Goal: Information Seeking & Learning: Check status

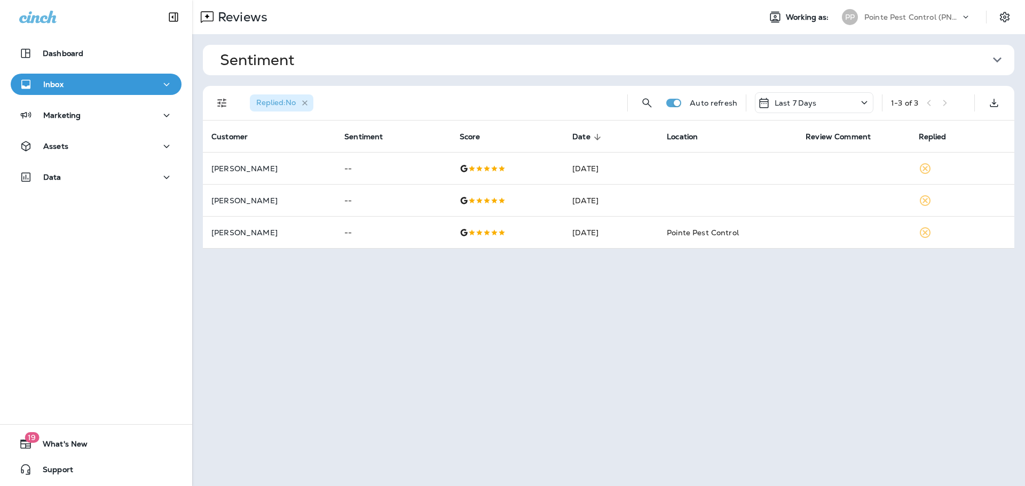
click at [307, 100] on icon "button" at bounding box center [304, 102] width 9 height 9
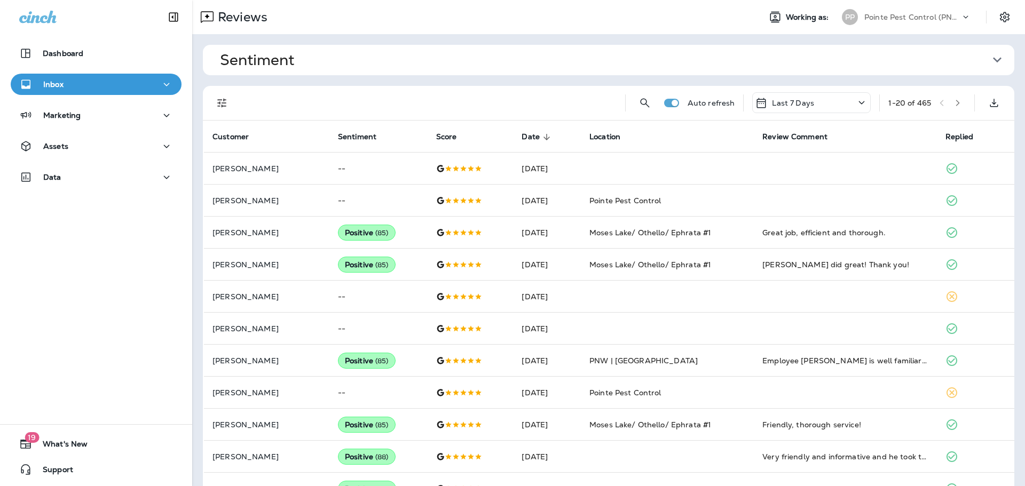
click at [227, 104] on icon "Filters" at bounding box center [222, 103] width 13 height 13
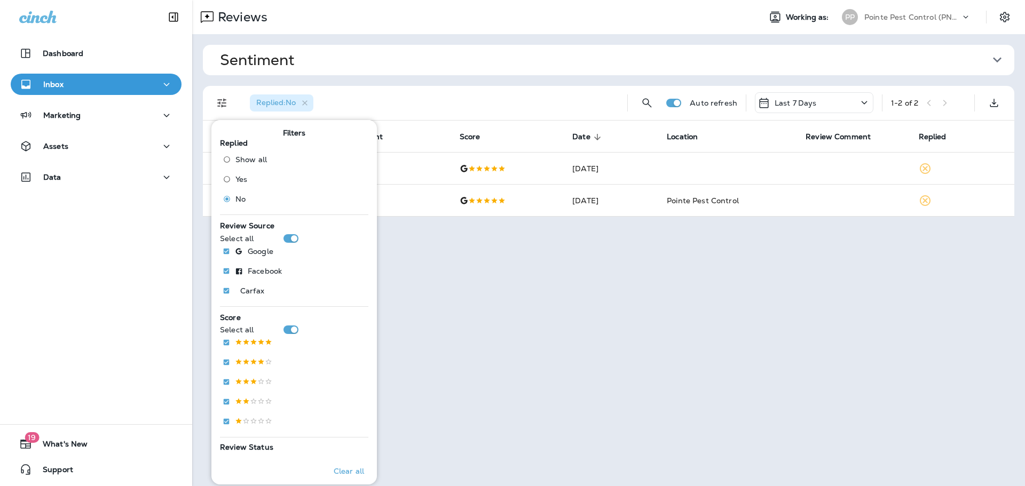
click at [406, 100] on div "Replied : No" at bounding box center [429, 103] width 377 height 34
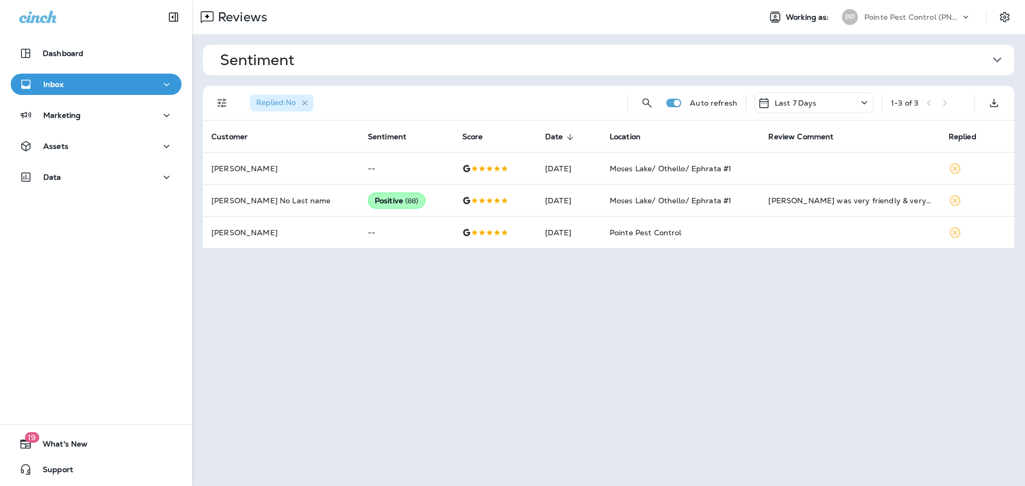
click at [305, 105] on icon "button" at bounding box center [304, 102] width 9 height 9
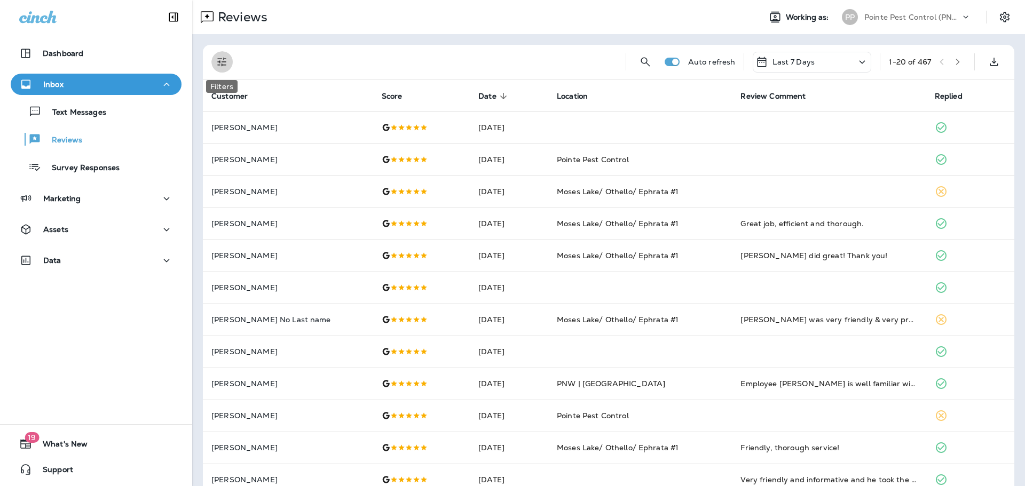
drag, startPoint x: 224, startPoint y: 63, endPoint x: 232, endPoint y: 88, distance: 26.5
click at [224, 64] on icon "Filters" at bounding box center [222, 62] width 13 height 13
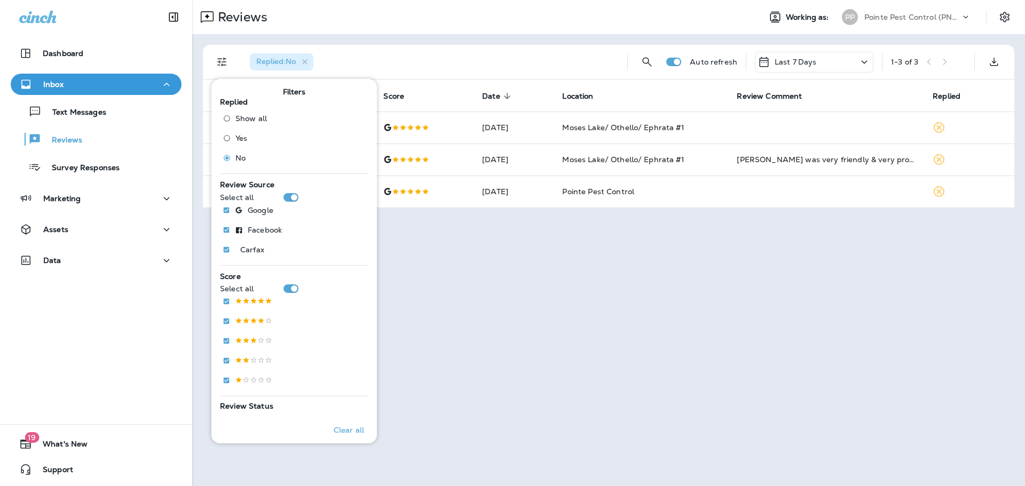
click at [454, 43] on div "Replied : No Auto refresh Last 7 Days 1 - 3 of 3 Customer Score Date sorted des…" at bounding box center [608, 126] width 833 height 185
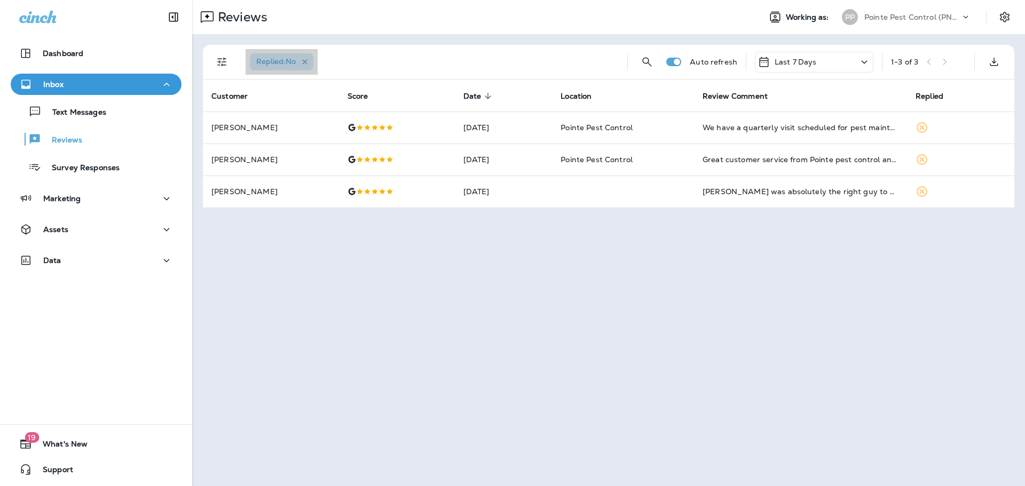
click at [307, 63] on icon "button" at bounding box center [304, 61] width 5 height 5
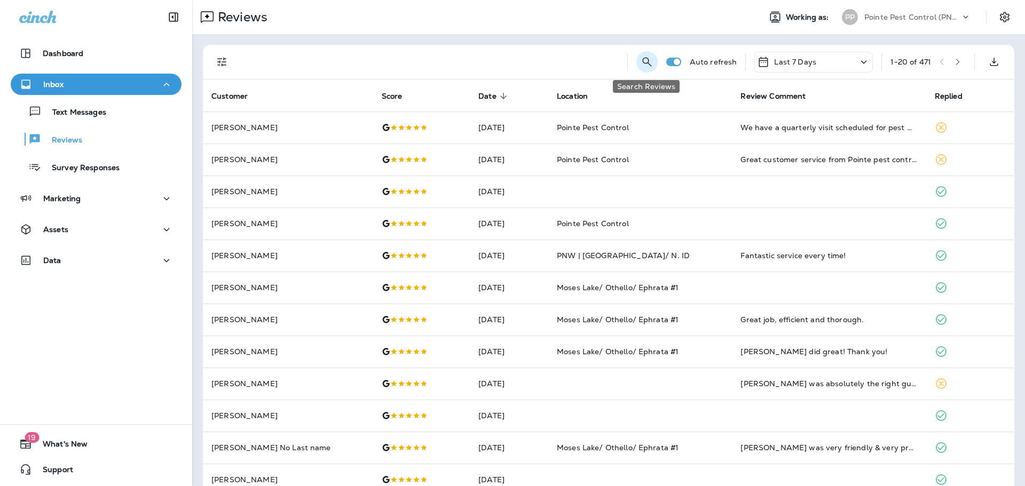
click at [652, 58] on button "Search Reviews" at bounding box center [646, 61] width 21 height 21
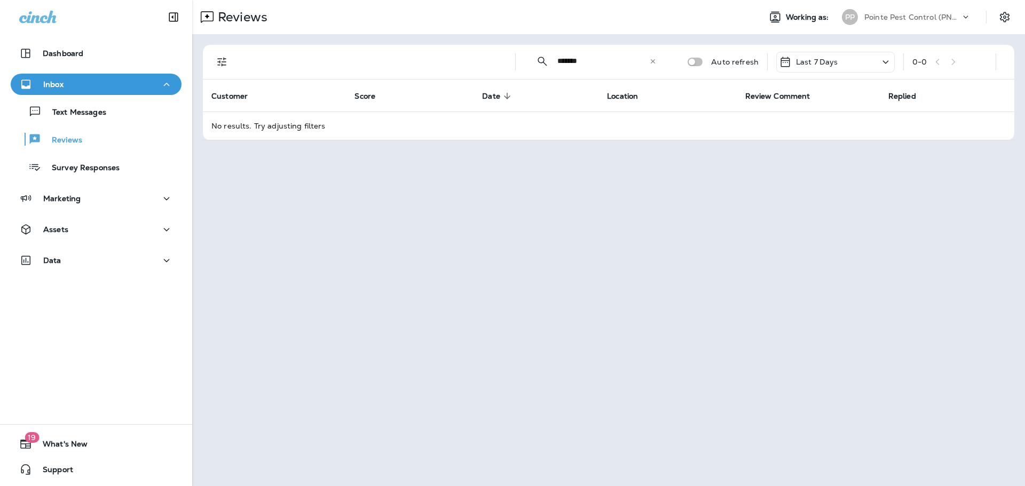
type input "*******"
drag, startPoint x: 654, startPoint y: 62, endPoint x: 636, endPoint y: 57, distance: 18.9
click at [654, 62] on icon at bounding box center [652, 61] width 7 height 7
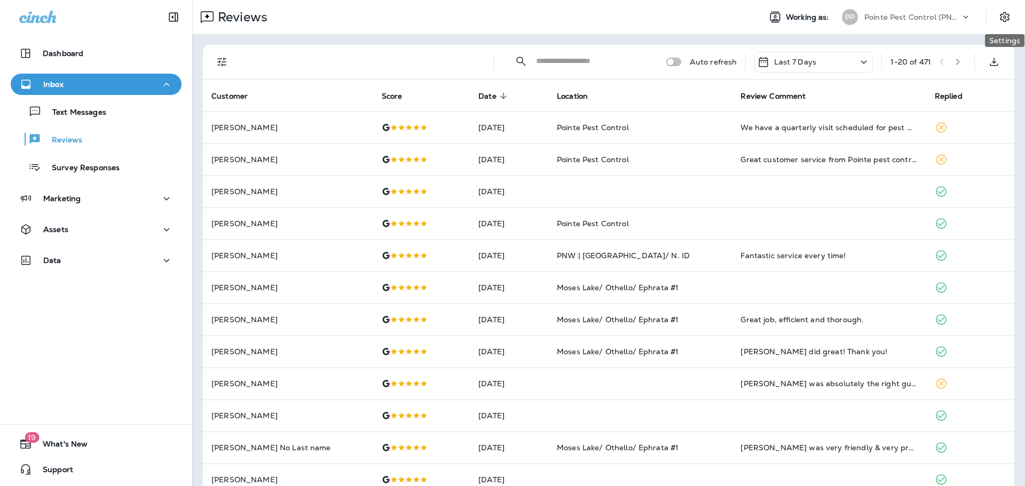
drag, startPoint x: 1011, startPoint y: 14, endPoint x: 1011, endPoint y: 23, distance: 9.6
click at [1011, 14] on button "Settings" at bounding box center [1004, 16] width 19 height 19
